Goal: Task Accomplishment & Management: Use online tool/utility

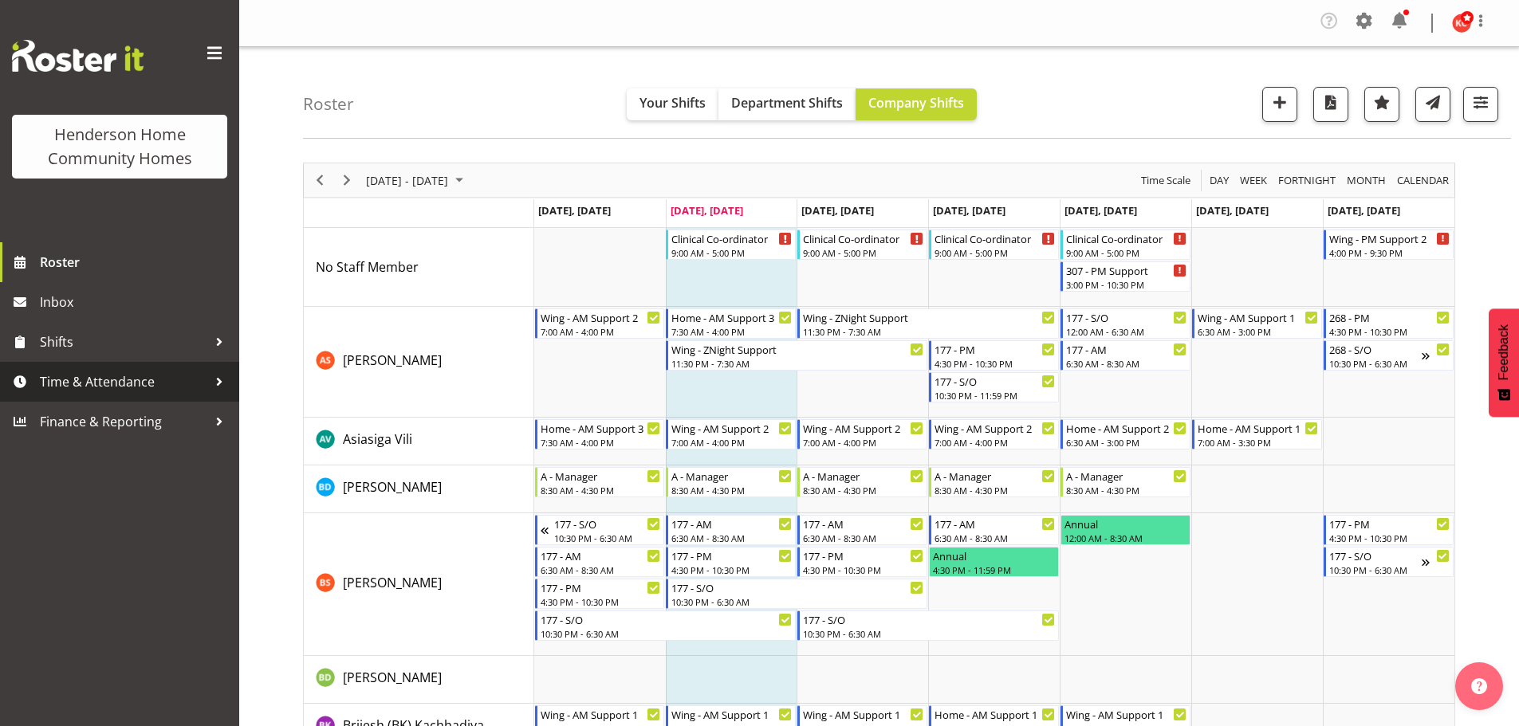
scroll to position [363, 0]
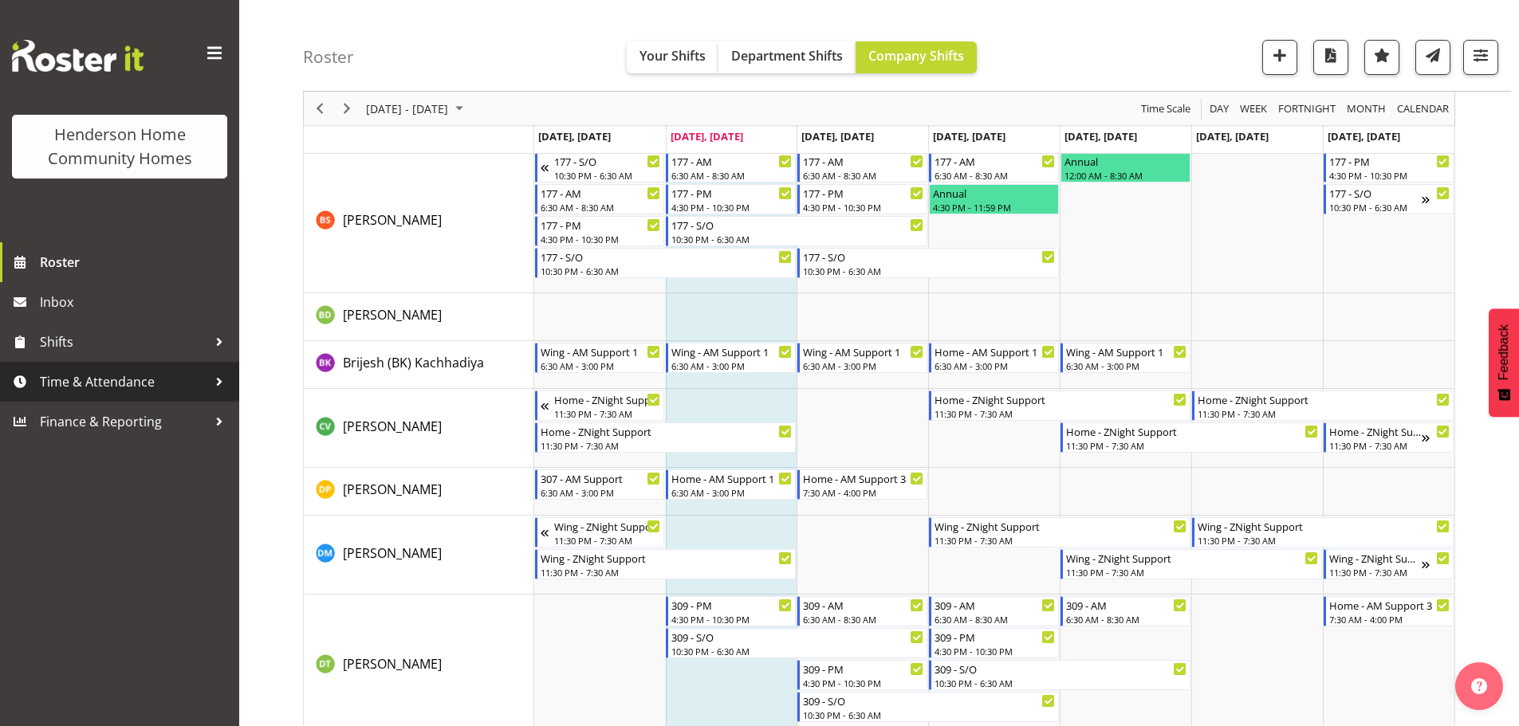
click at [82, 394] on span "Time & Attendance" at bounding box center [123, 382] width 167 height 24
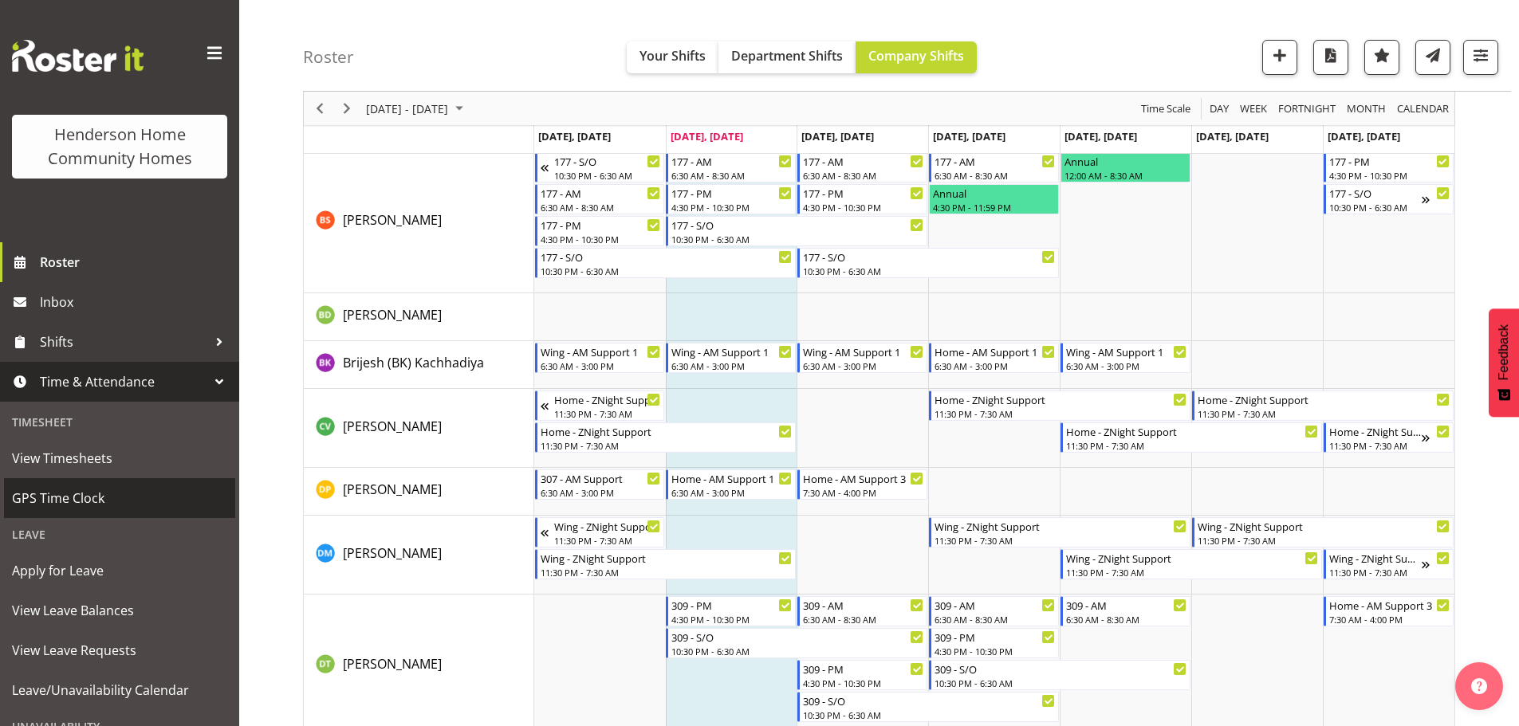
click at [50, 505] on span "GPS Time Clock" at bounding box center [119, 498] width 215 height 24
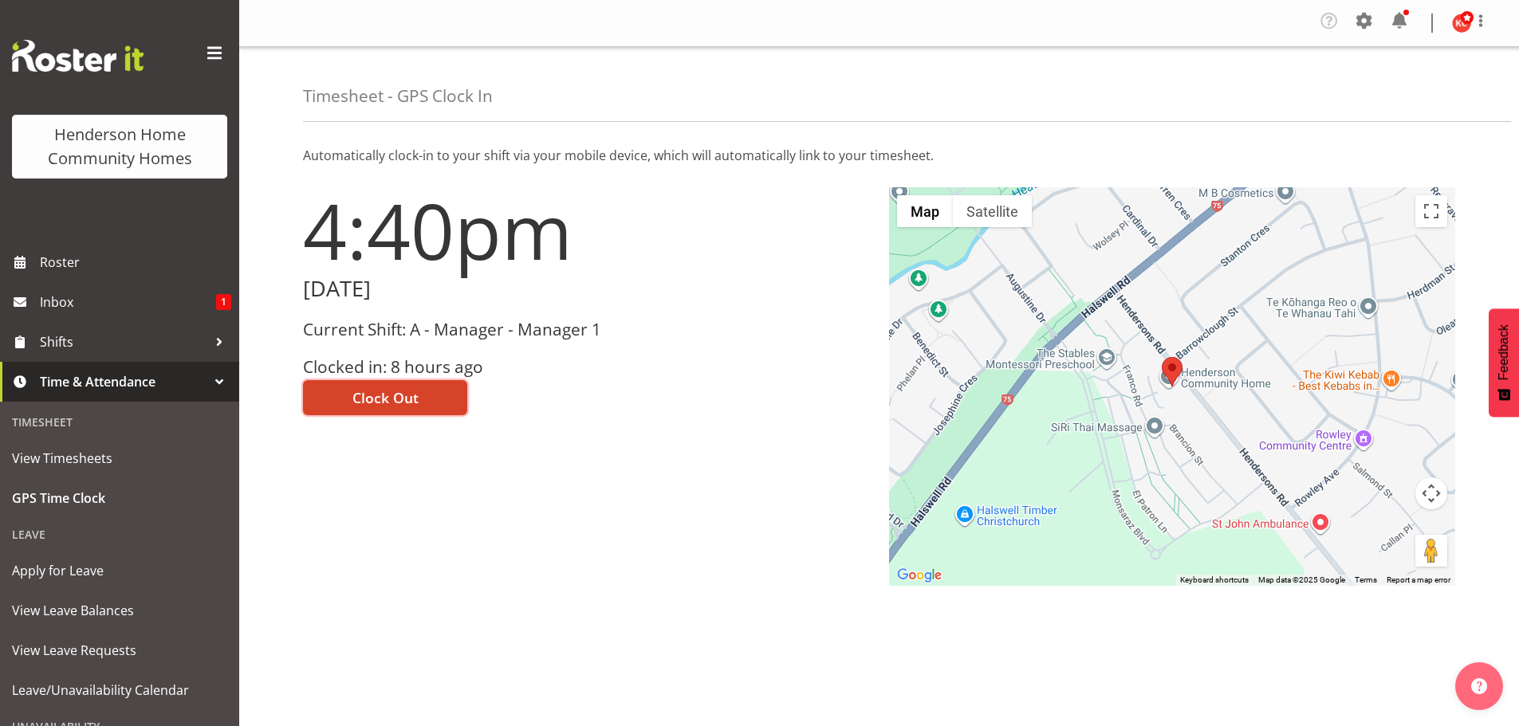
click at [433, 399] on button "Clock Out" at bounding box center [385, 397] width 164 height 35
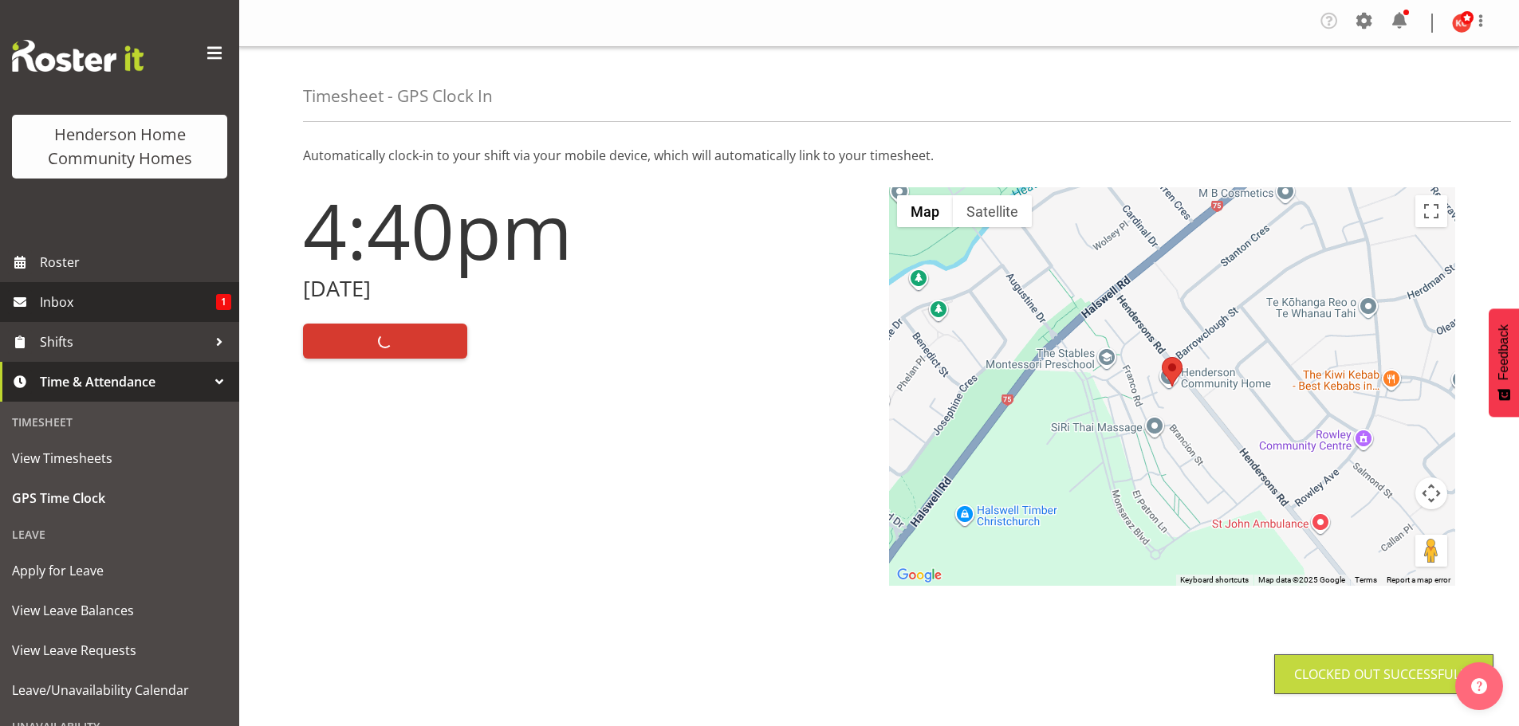
click at [69, 308] on span "Inbox" at bounding box center [128, 302] width 176 height 24
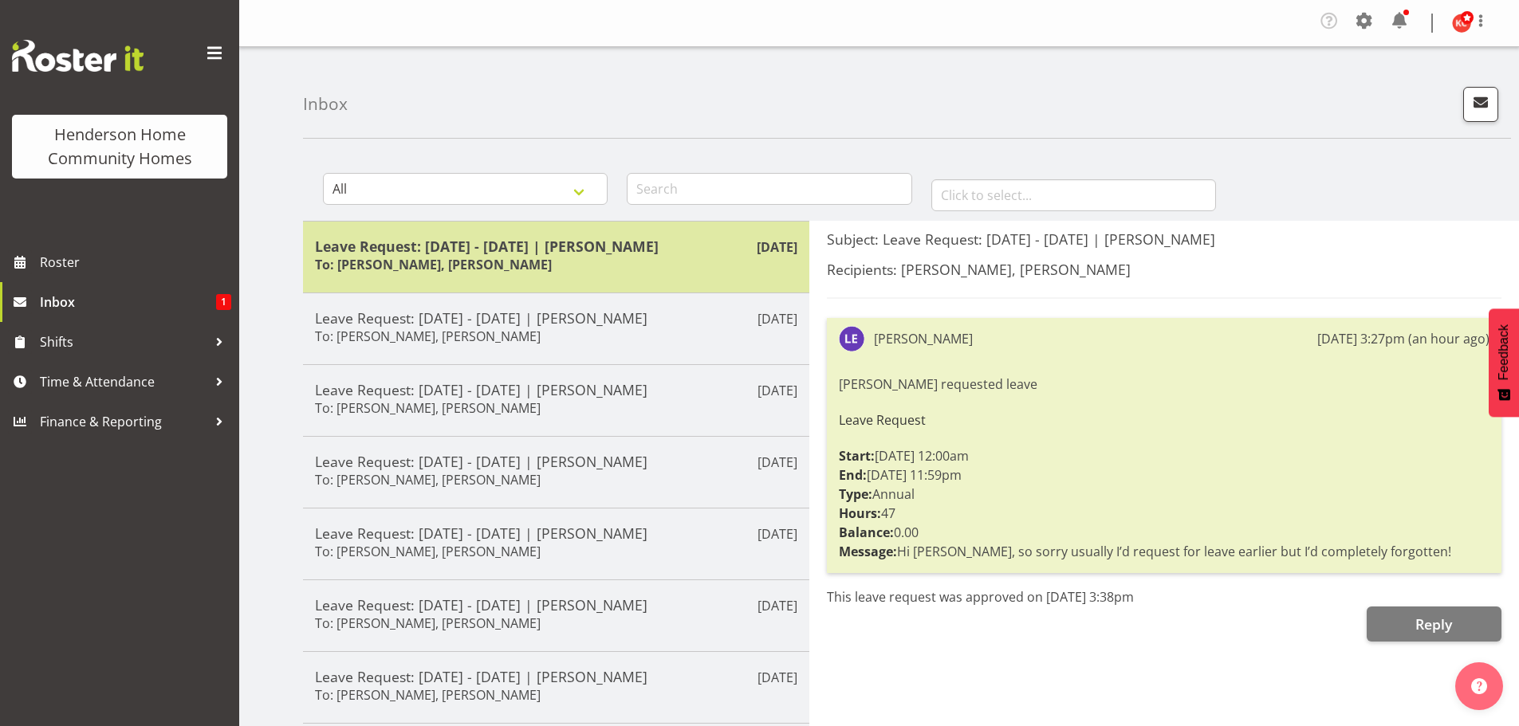
click at [613, 248] on h5 "Leave Request: 26/09/25 - 28/09/25 | Laura Ellis" at bounding box center [556, 247] width 482 height 18
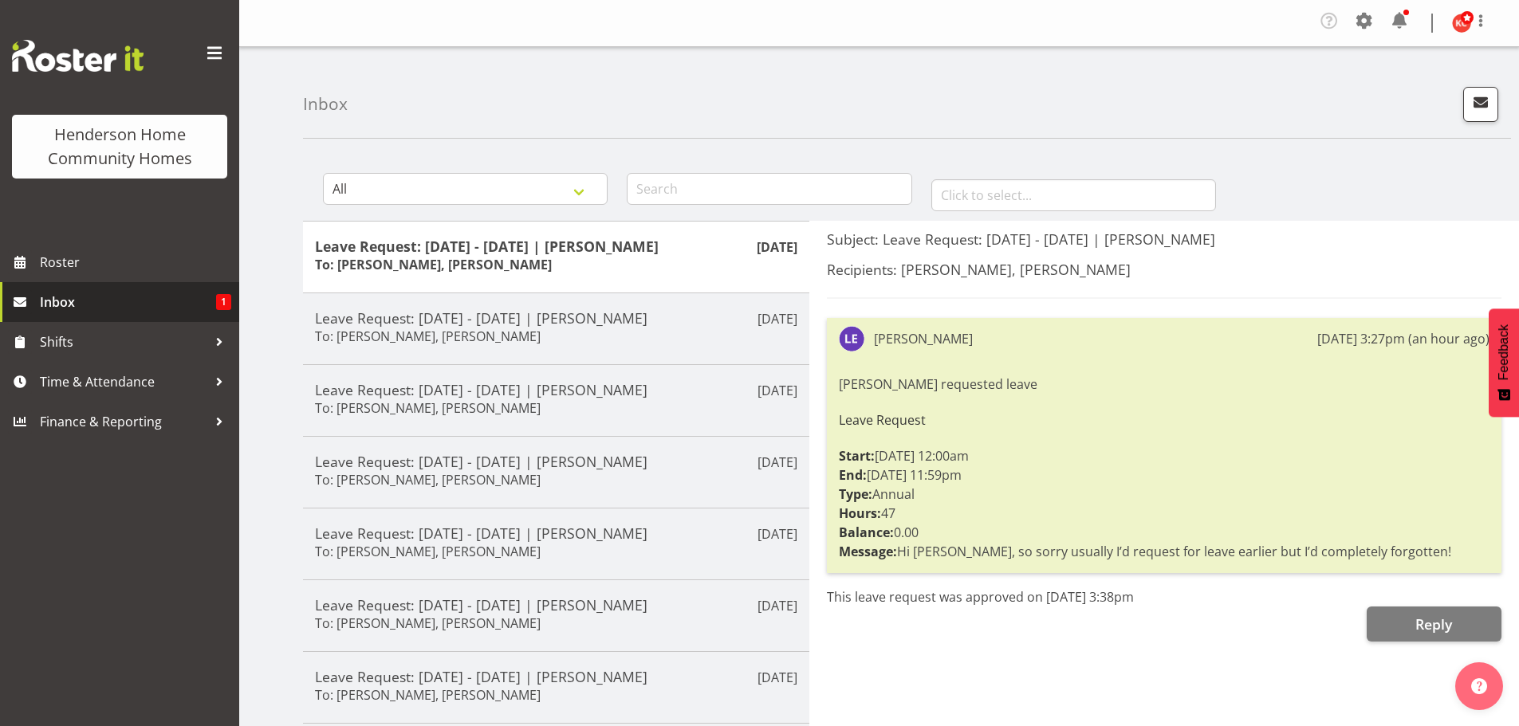
click at [88, 300] on span "Inbox" at bounding box center [128, 302] width 176 height 24
